Goal: Use online tool/utility: Use online tool/utility

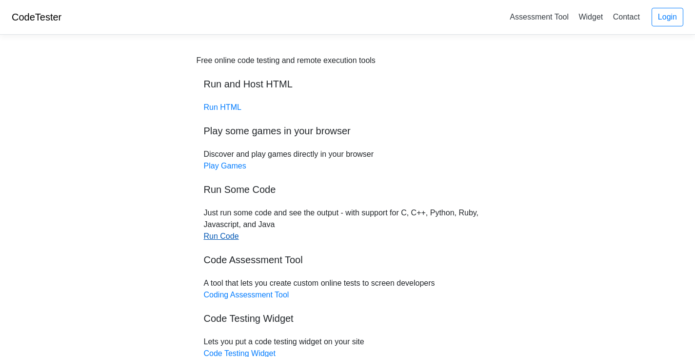
click at [227, 238] on link "Run Code" at bounding box center [221, 236] width 35 height 8
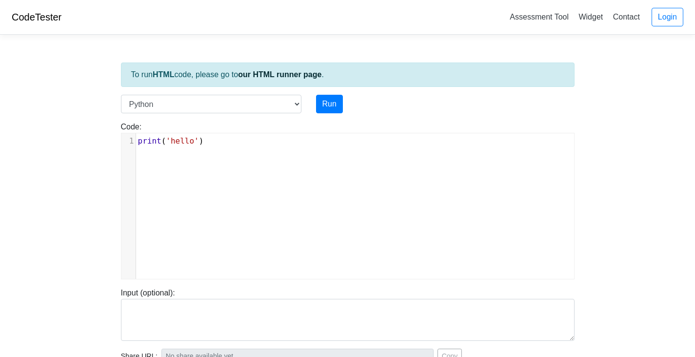
scroll to position [4, 0]
click at [234, 145] on pre "print ( 'hello' )" at bounding box center [358, 141] width 445 height 12
click at [298, 103] on select "C C++ Go Java Javascript Python Ruby" at bounding box center [211, 104] width 180 height 19
select select "c"
click at [121, 95] on select "C C++ Go Java Javascript Python Ruby" at bounding box center [211, 104] width 180 height 19
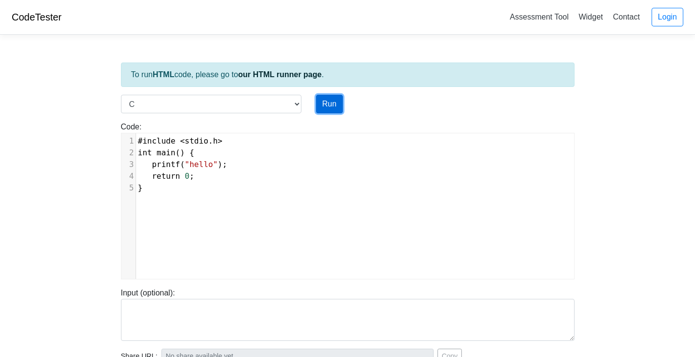
click at [337, 113] on button "Run" at bounding box center [329, 104] width 27 height 19
click at [329, 101] on button "Run" at bounding box center [329, 104] width 27 height 19
type input "[URL][DOMAIN_NAME]"
type textarea "#include <stdio.h> int main() { printf("hello"); return 0; }"
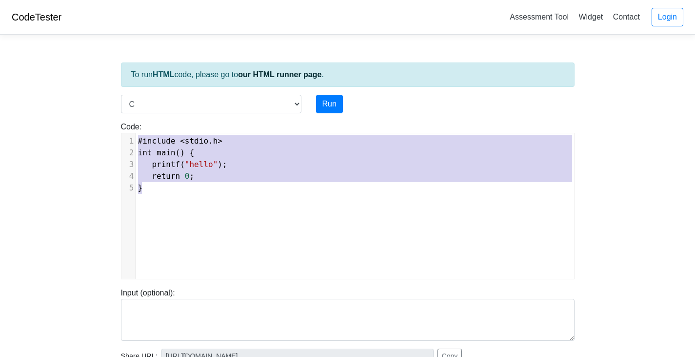
drag, startPoint x: 154, startPoint y: 193, endPoint x: 129, endPoint y: 140, distance: 58.5
click at [136, 140] on div "1 #include < stdio . h > 2 int main () { 3 printf ( "hello" ); 4 return 0 ; 5 }" at bounding box center [358, 164] width 445 height 59
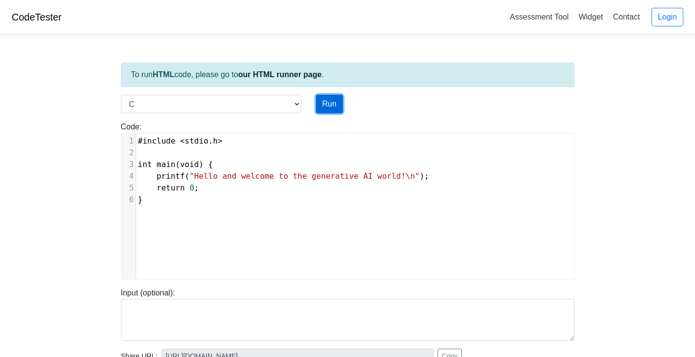
click at [337, 100] on button "Run" at bounding box center [329, 104] width 27 height 19
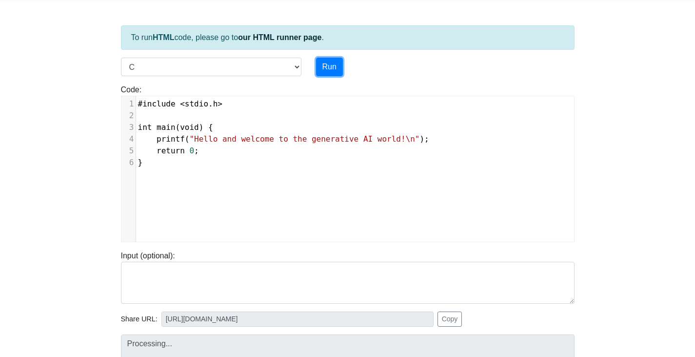
scroll to position [36, 0]
click at [334, 70] on button "Run" at bounding box center [329, 68] width 27 height 19
